Goal: Navigation & Orientation: Find specific page/section

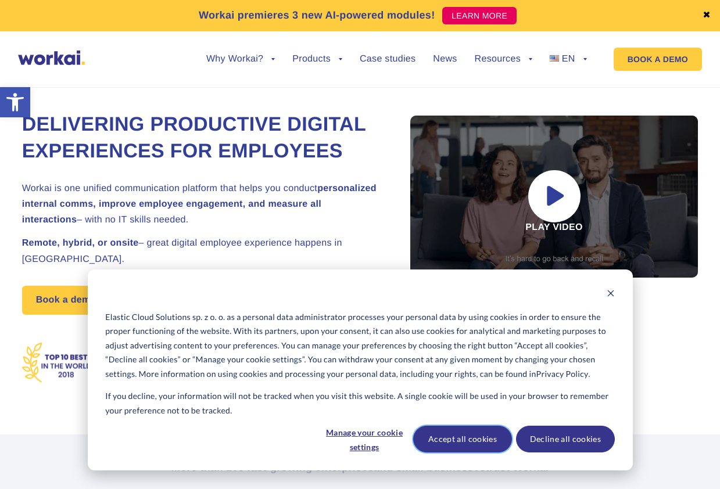
click at [451, 444] on button "Accept all cookies" at bounding box center [462, 439] width 99 height 27
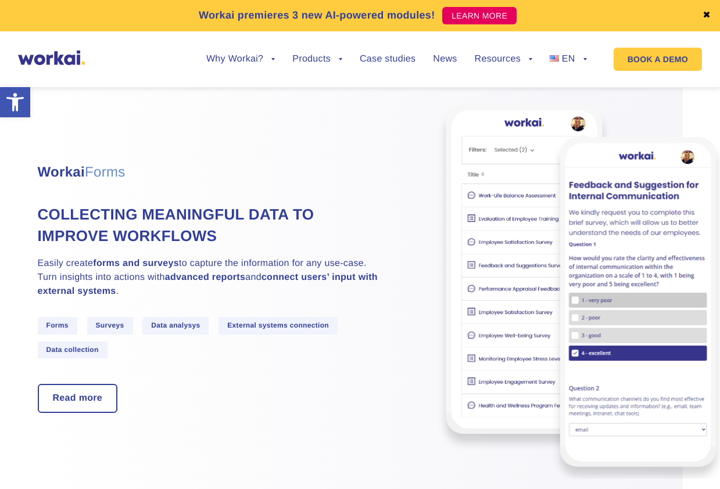
scroll to position [2368, 0]
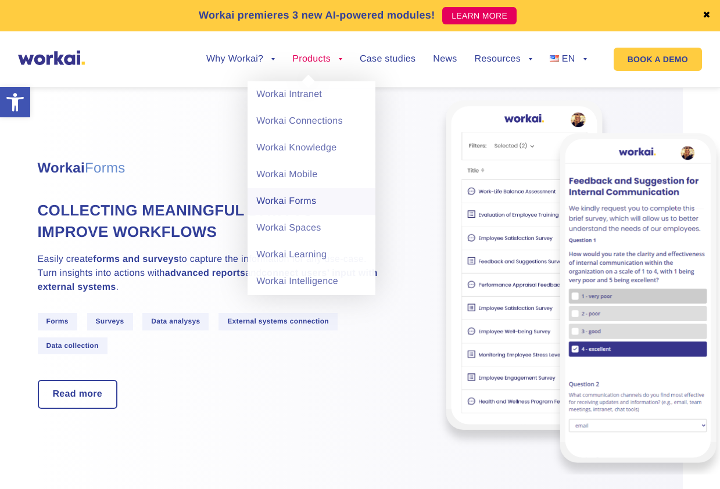
click at [294, 199] on link "Workai Forms" at bounding box center [311, 201] width 128 height 27
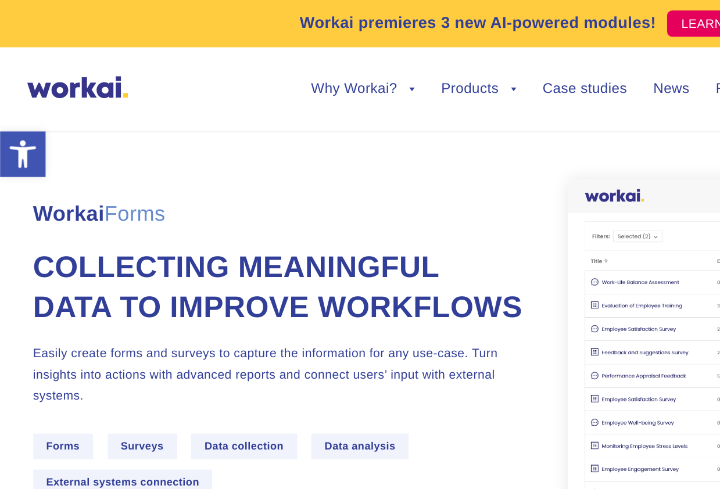
click at [58, 57] on img at bounding box center [51, 58] width 67 height 15
